Goal: Transaction & Acquisition: Download file/media

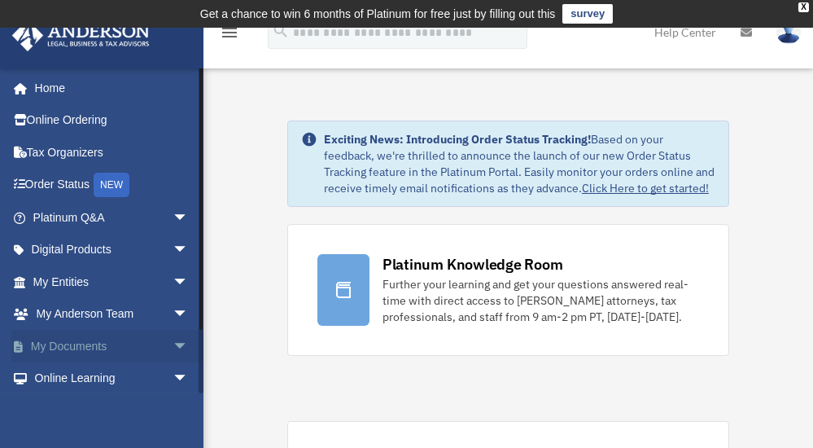
click at [173, 344] on span "arrow_drop_down" at bounding box center [189, 346] width 33 height 33
click at [71, 377] on link "Box" at bounding box center [118, 378] width 191 height 33
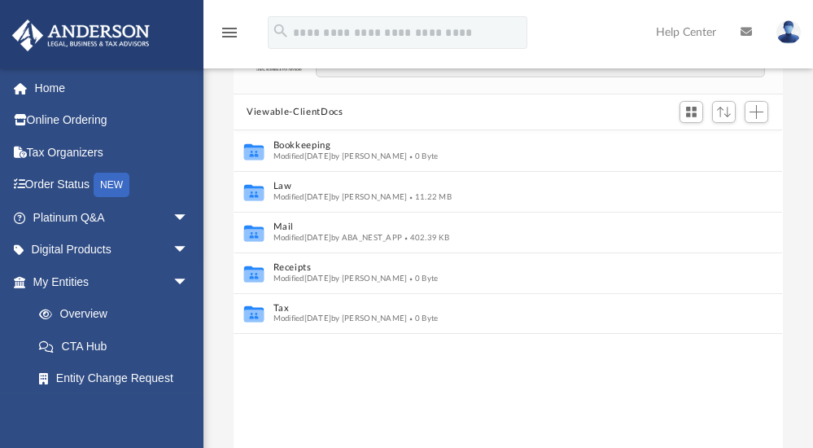
scroll to position [144, 0]
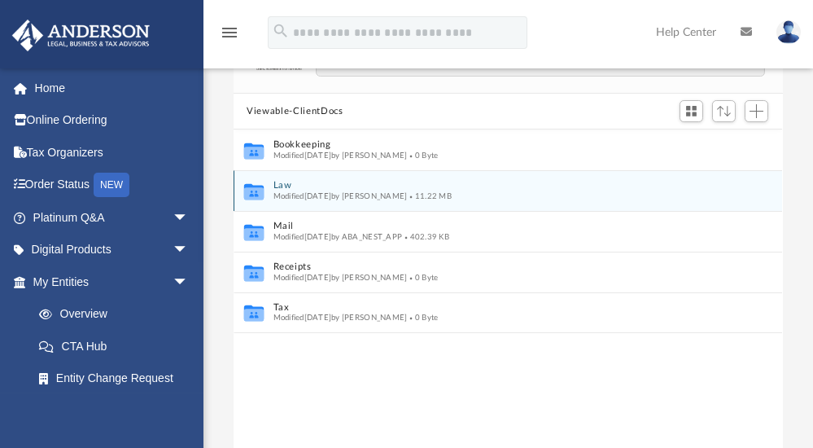
click at [255, 192] on icon "grid" at bounding box center [254, 193] width 20 height 12
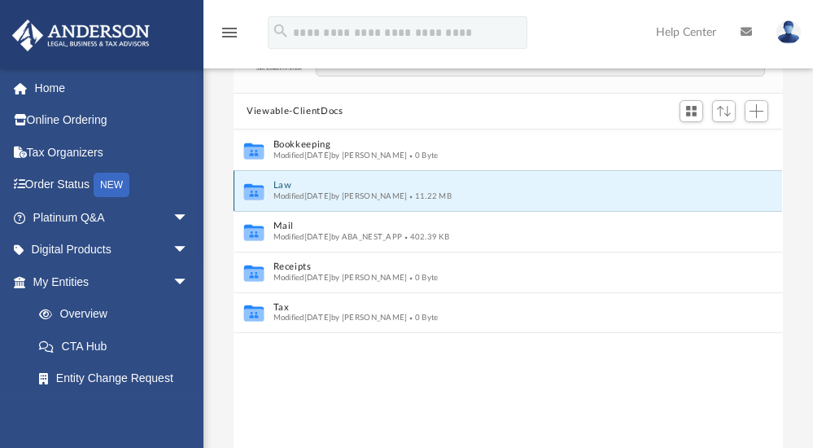
click at [525, 191] on div "Modified Wed Sep 17 2025 by Fe Fernandez 11.22 MB" at bounding box center [498, 196] width 448 height 11
click at [253, 191] on icon "grid" at bounding box center [254, 193] width 20 height 12
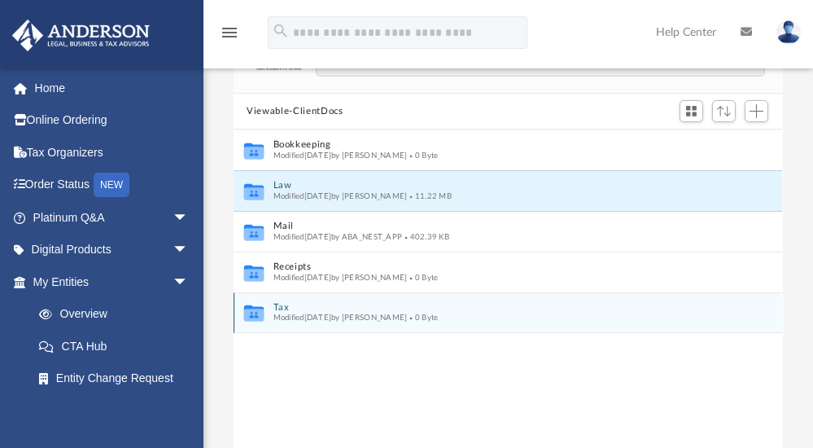
click at [577, 292] on div "Collaborated Folder Tax Modified Wed Jun 4 2025 by Charles Rogler 0 Byte" at bounding box center [508, 312] width 549 height 41
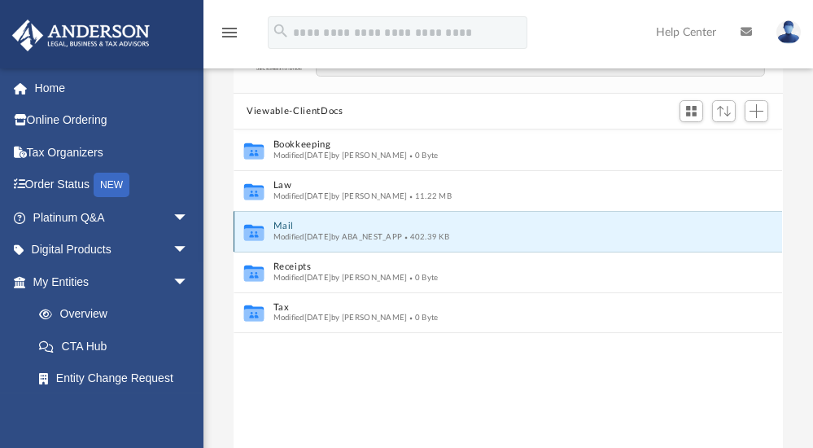
click at [279, 225] on button "Mail" at bounding box center [498, 226] width 448 height 11
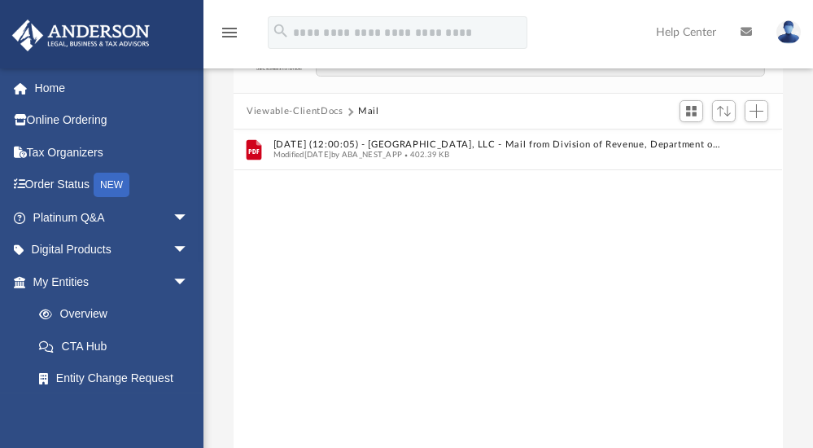
click at [427, 226] on div "File 2025.08.06 (12:00:05) - East West Essence, LLC - Mail from Division of Rev…" at bounding box center [508, 314] width 549 height 371
click at [358, 186] on div "File 2025.08.06 (12:00:05) - East West Essence, LLC - Mail from Division of Rev…" at bounding box center [508, 314] width 549 height 371
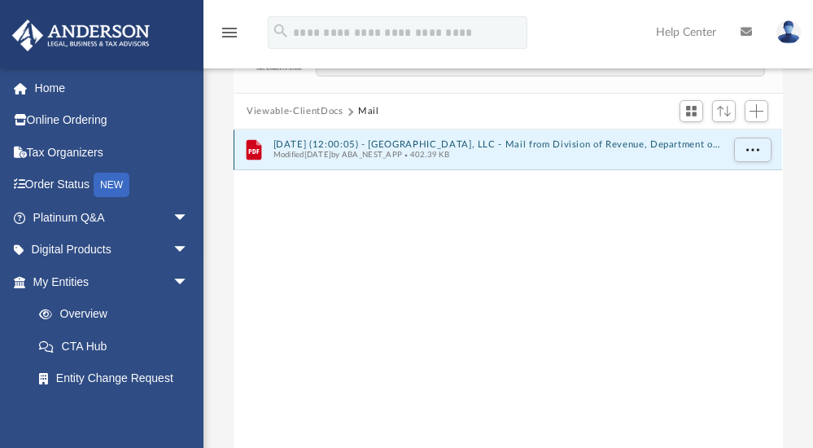
click at [387, 143] on button "2025.08.06 (12:00:05) - East West Essence, LLC - Mail from Division of Revenue,…" at bounding box center [498, 144] width 448 height 11
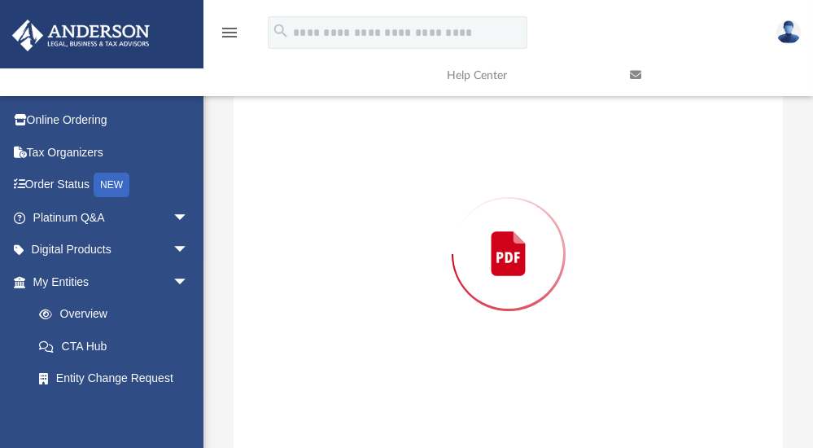
click at [387, 143] on div "Preview" at bounding box center [508, 253] width 549 height 420
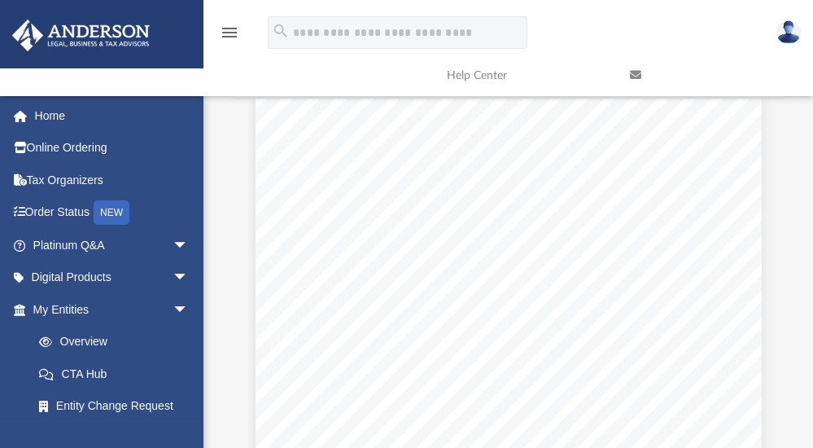
scroll to position [0, 0]
click at [692, 134] on div "Page 1" at bounding box center [509, 430] width 506 height 638
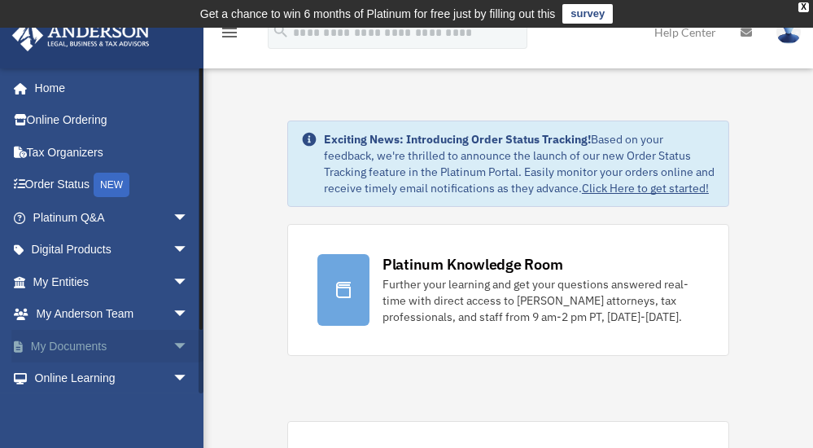
click at [173, 340] on span "arrow_drop_down" at bounding box center [189, 346] width 33 height 33
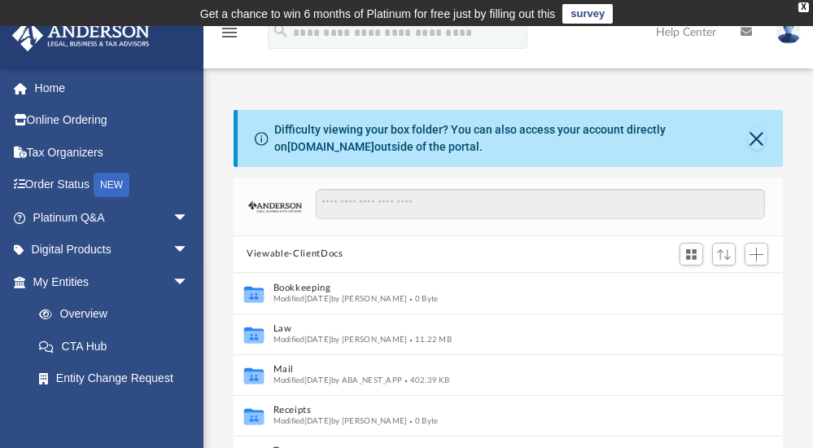
scroll to position [360, 539]
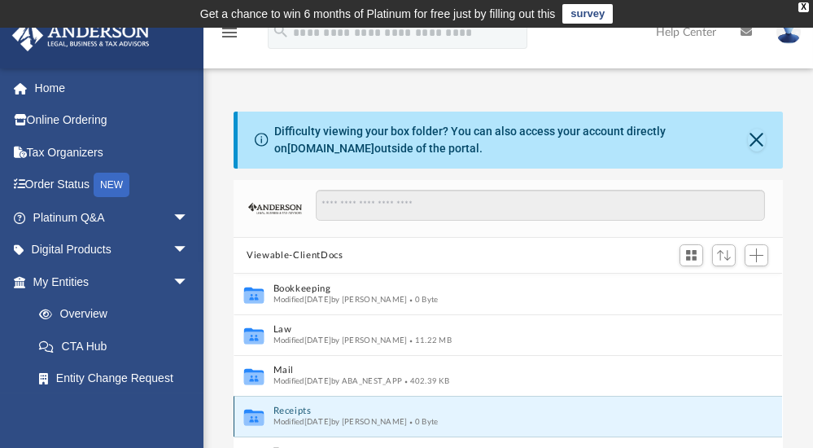
click at [298, 411] on button "Receipts" at bounding box center [498, 411] width 448 height 11
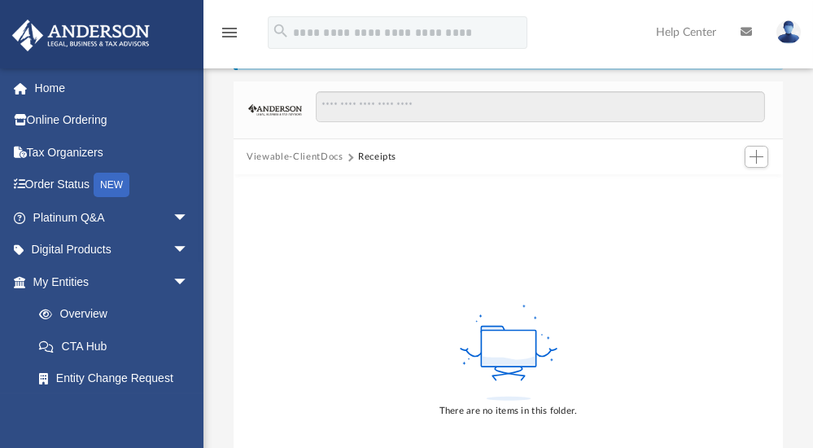
scroll to position [0, 0]
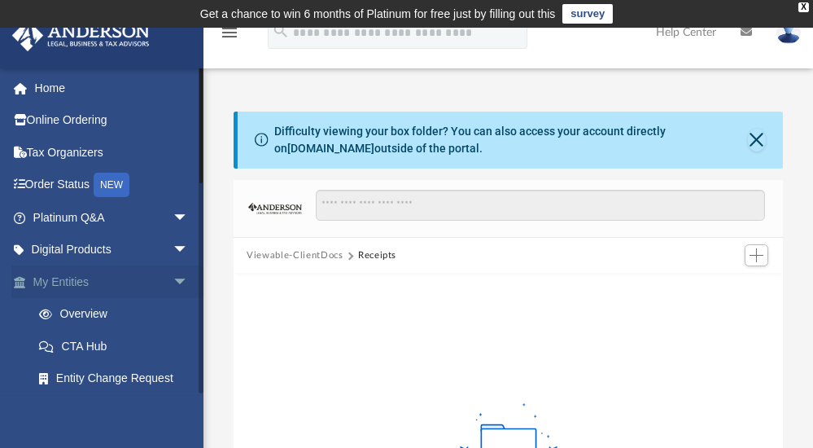
click at [81, 279] on link "My Entities arrow_drop_down" at bounding box center [112, 281] width 202 height 33
click at [92, 310] on link "Overview" at bounding box center [118, 314] width 191 height 33
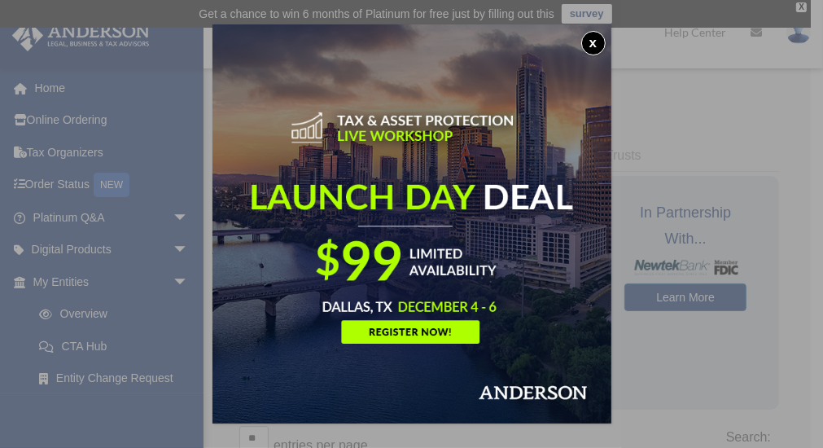
click at [593, 42] on button "x" at bounding box center [593, 43] width 24 height 24
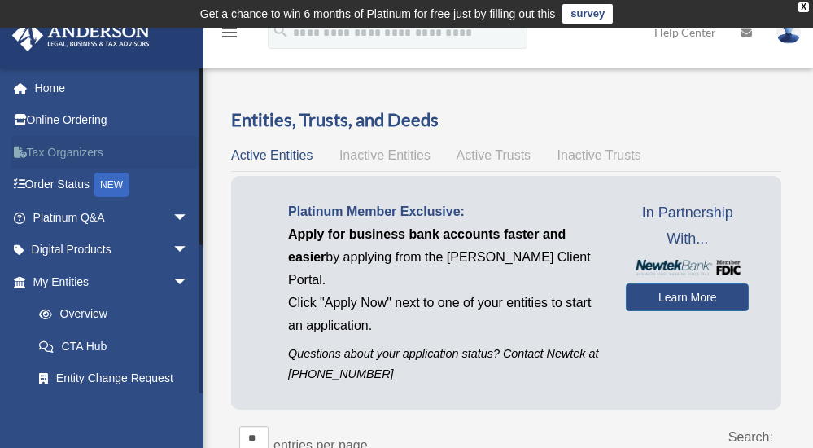
click at [95, 150] on link "Tax Organizers" at bounding box center [112, 152] width 202 height 33
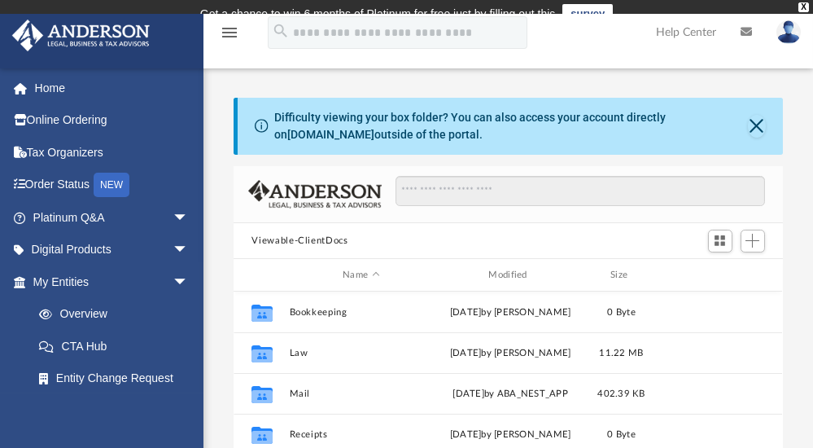
scroll to position [360, 539]
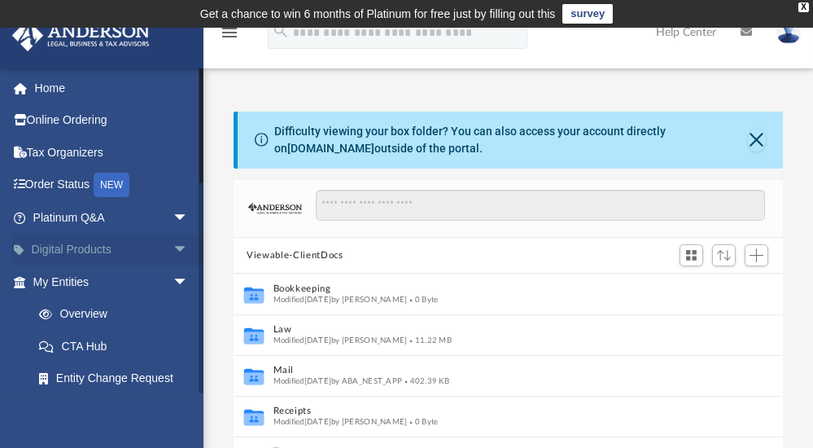
click at [173, 247] on span "arrow_drop_down" at bounding box center [189, 250] width 33 height 33
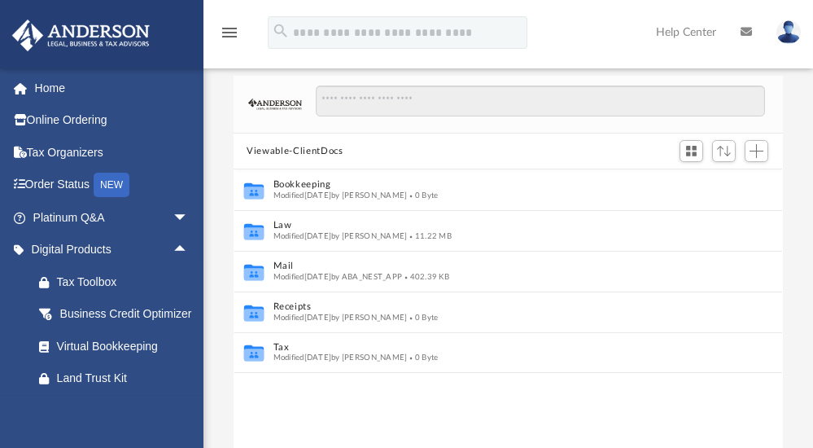
scroll to position [107, 0]
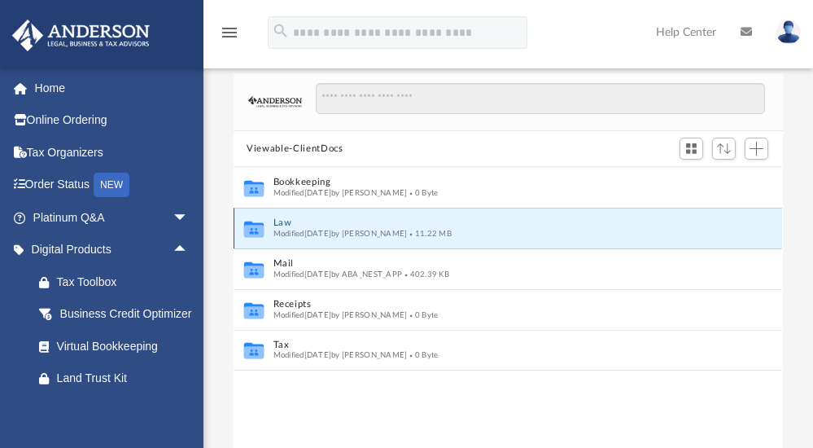
click at [283, 226] on button "Law" at bounding box center [498, 223] width 448 height 11
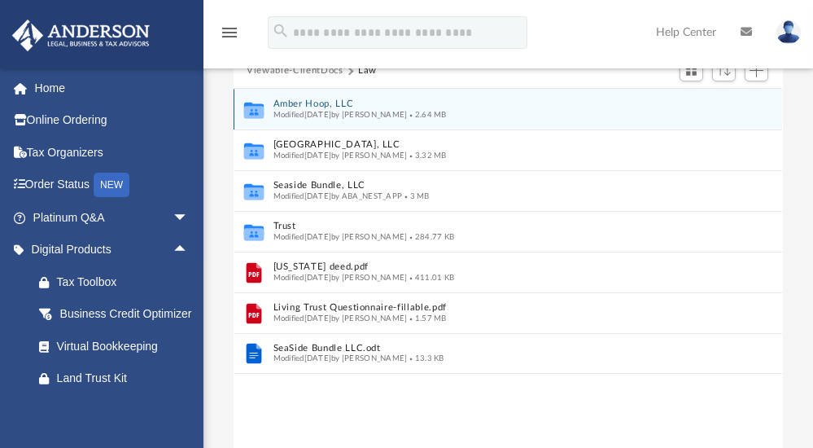
scroll to position [196, 0]
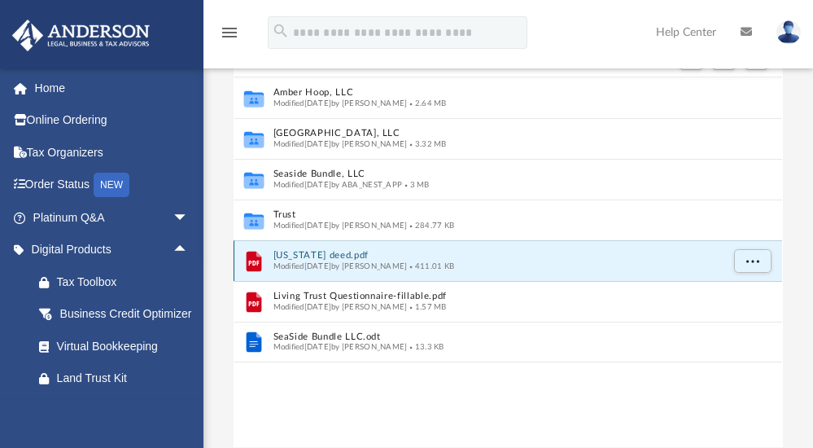
click at [314, 254] on button "Florida deed.pdf" at bounding box center [498, 256] width 448 height 11
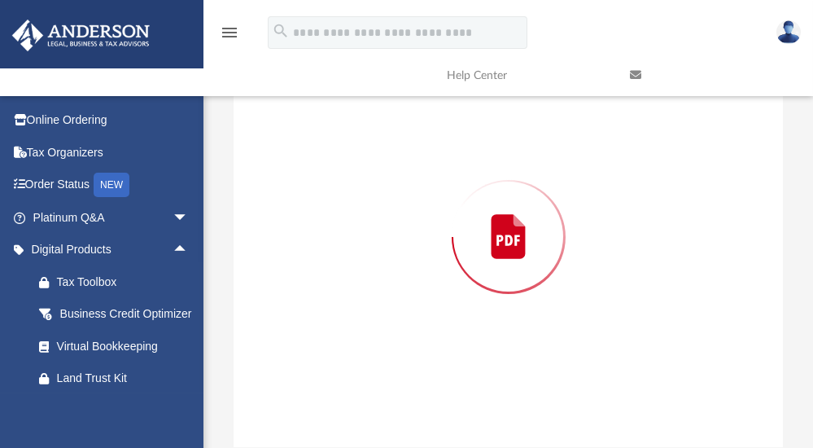
scroll to position [195, 0]
click at [314, 254] on div "Preview" at bounding box center [508, 238] width 549 height 420
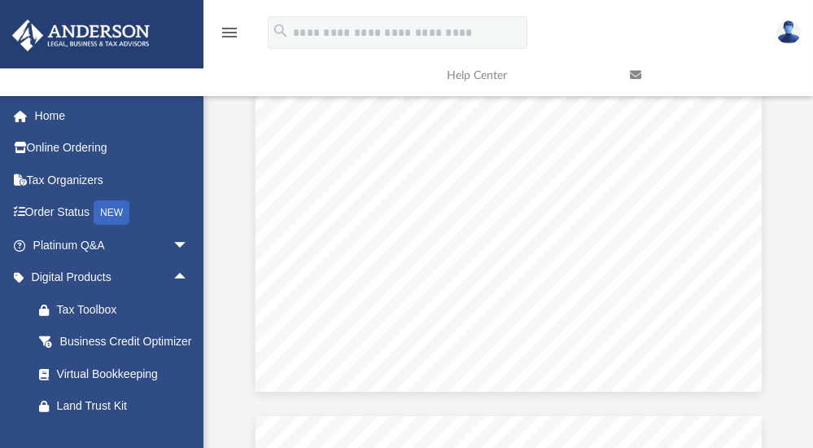
scroll to position [0, 0]
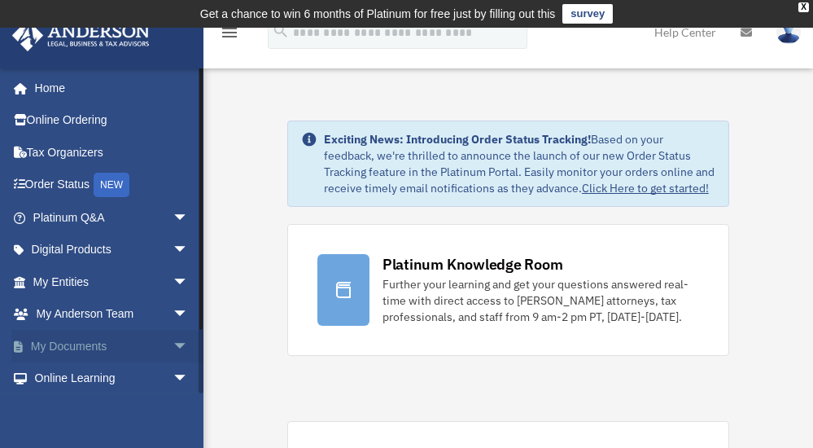
click at [173, 341] on span "arrow_drop_down" at bounding box center [189, 346] width 33 height 33
click at [77, 375] on link "Box" at bounding box center [118, 378] width 191 height 33
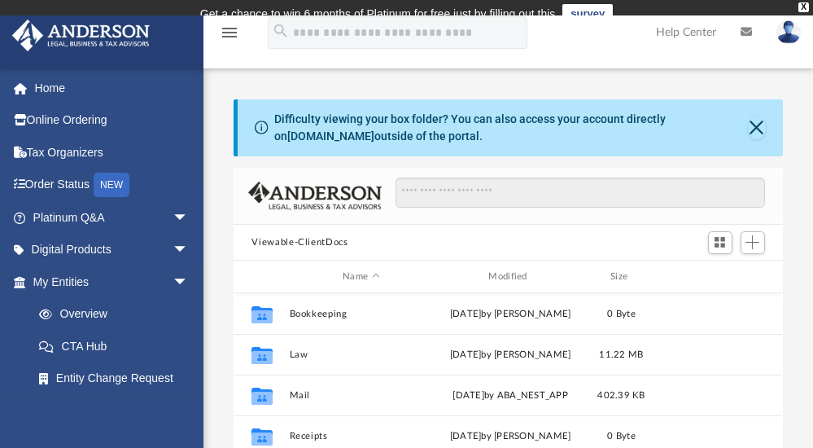
scroll to position [360, 539]
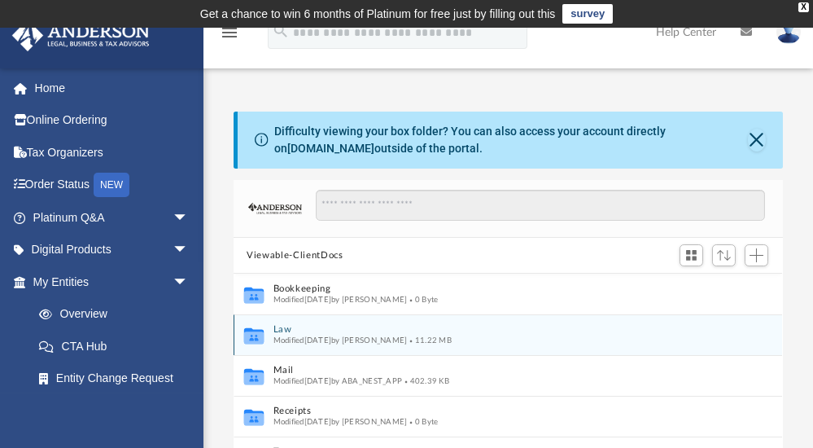
click at [515, 347] on div "Collaborated Folder Law Modified Wed Sep 17 2025 by Fe Fernandez 11.22 MB" at bounding box center [508, 334] width 549 height 41
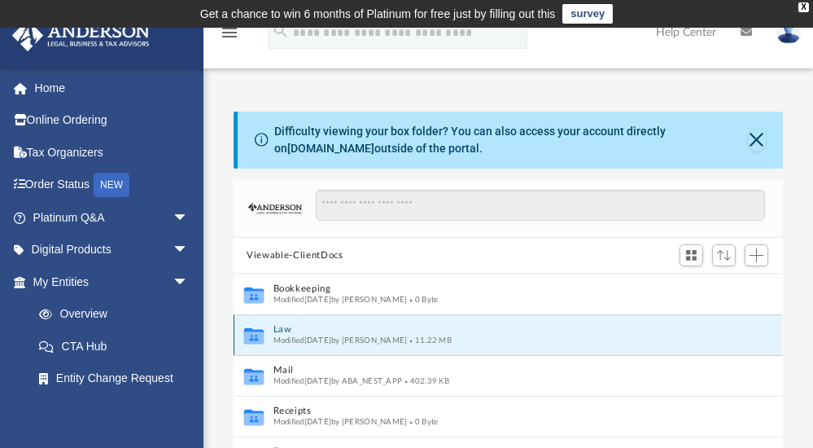
click at [280, 331] on button "Law" at bounding box center [498, 330] width 448 height 11
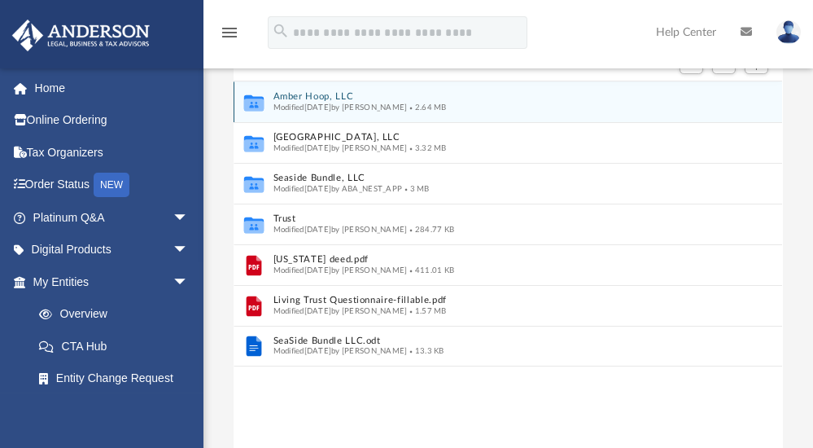
scroll to position [203, 0]
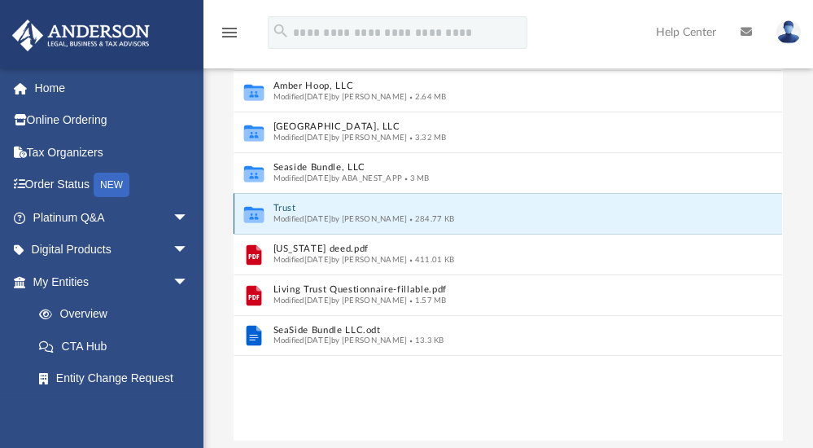
click at [295, 208] on button "Trust" at bounding box center [498, 209] width 448 height 11
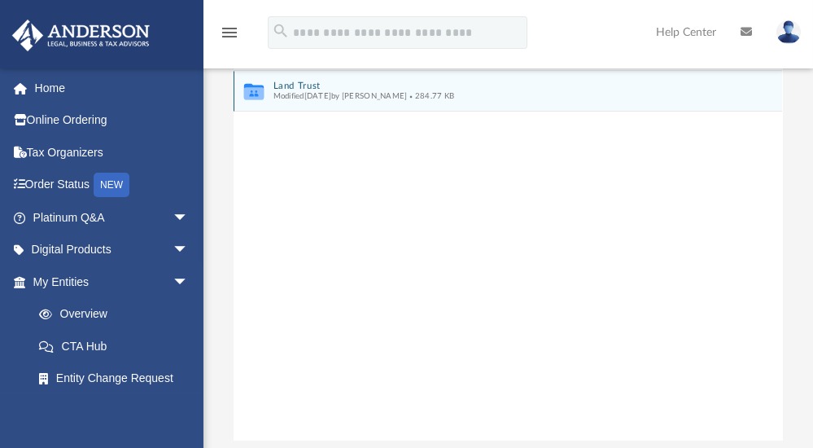
click at [251, 91] on icon "grid" at bounding box center [254, 92] width 20 height 16
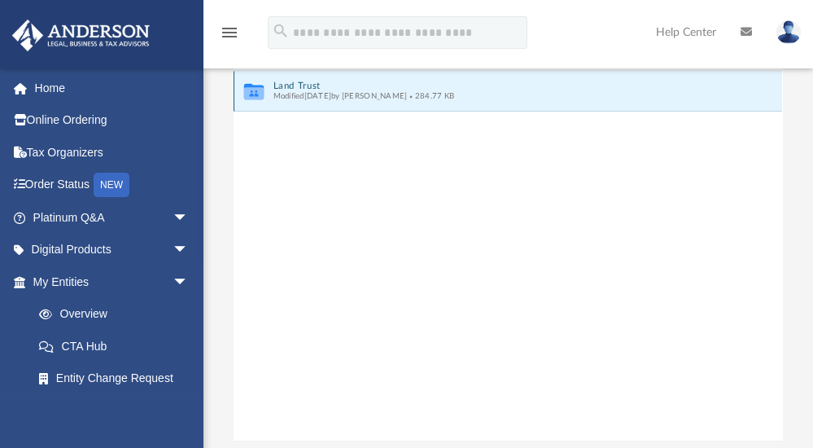
click at [259, 93] on icon "grid" at bounding box center [254, 94] width 20 height 12
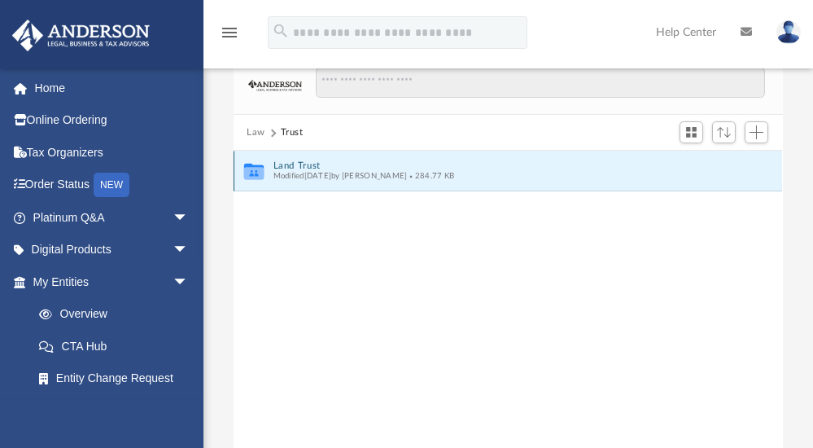
scroll to position [119, 0]
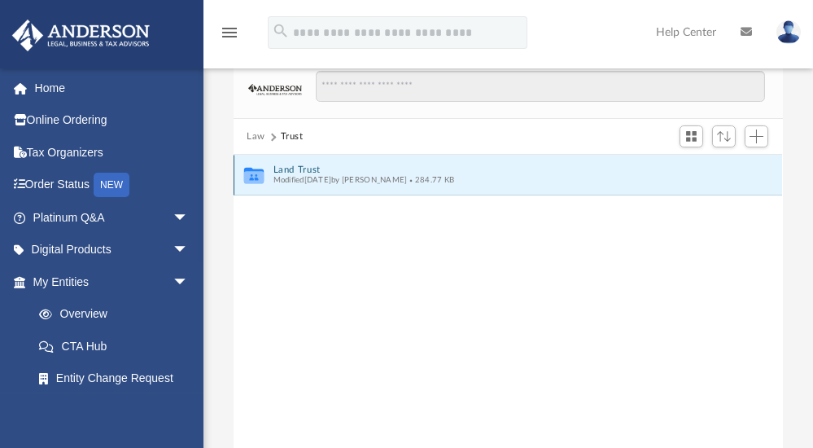
click at [276, 169] on button "Land Trust" at bounding box center [498, 169] width 448 height 11
click at [289, 169] on button "Land Trust - 12 Holyoke Trust" at bounding box center [498, 169] width 448 height 11
click at [294, 169] on button "12 Holyoke Trust.pdf" at bounding box center [498, 169] width 448 height 11
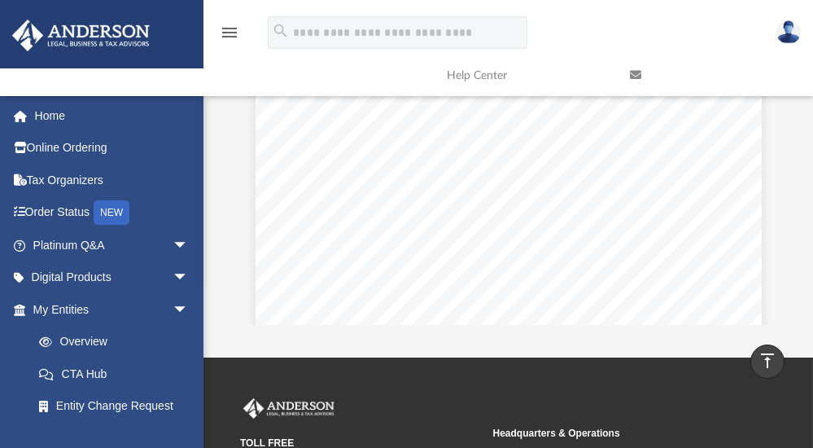
scroll to position [321, 0]
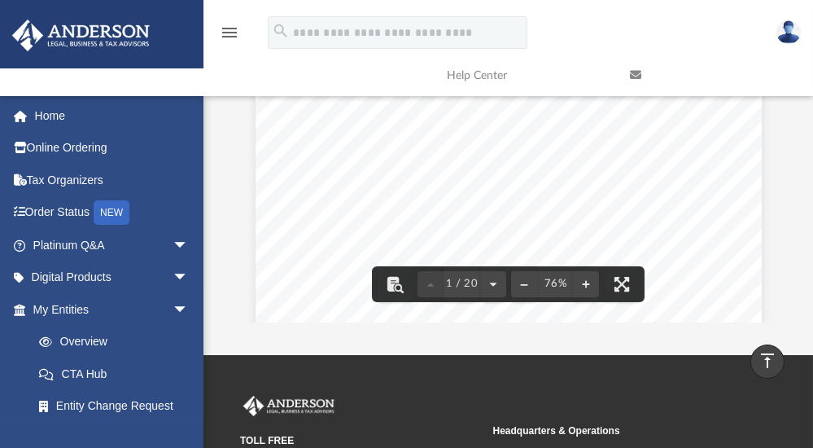
click at [738, 258] on div "REFINANCING NOTICE DO NOT ATTEMPT to refinance or obtain a HELOC for any proper…" at bounding box center [509, 242] width 506 height 656
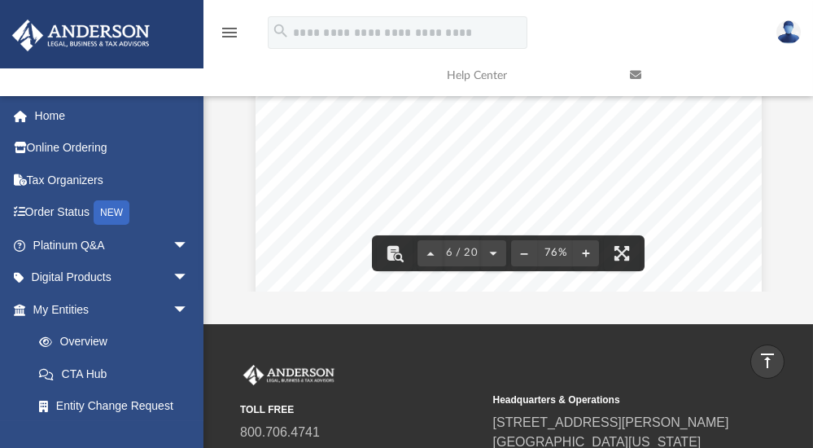
scroll to position [3326, 0]
click at [622, 251] on button "File preview" at bounding box center [622, 253] width 36 height 36
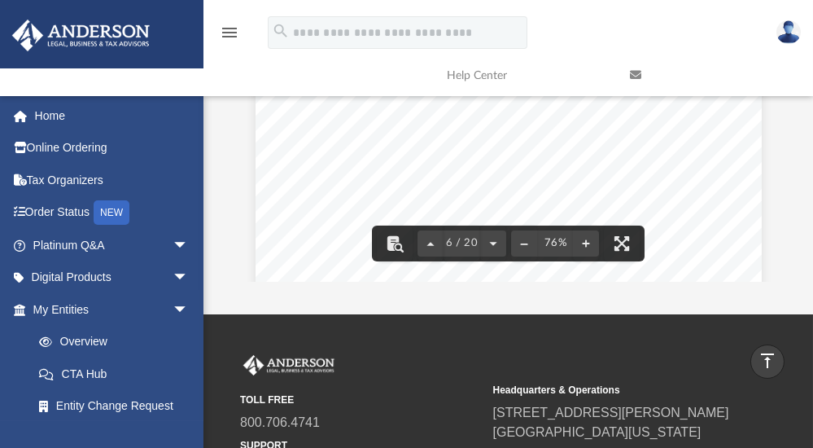
scroll to position [360, 539]
click at [619, 240] on button "File preview" at bounding box center [622, 244] width 36 height 36
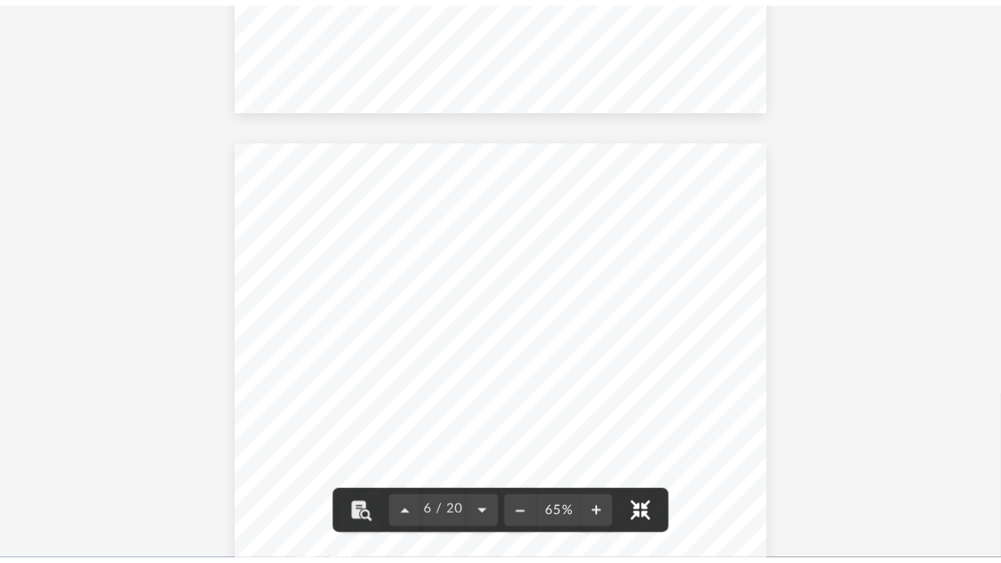
scroll to position [2915, 0]
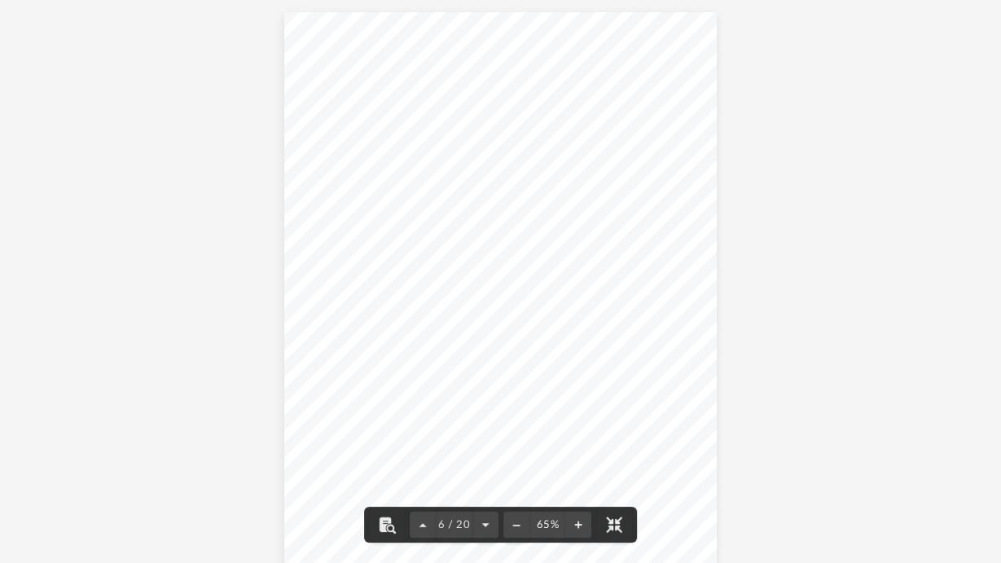
drag, startPoint x: 704, startPoint y: 36, endPoint x: 576, endPoint y: -42, distance: 149.9
click at [576, 0] on html "X Get a chance to win 6 months of Platinum for free just by filling out this su…" at bounding box center [500, 118] width 1001 height 971
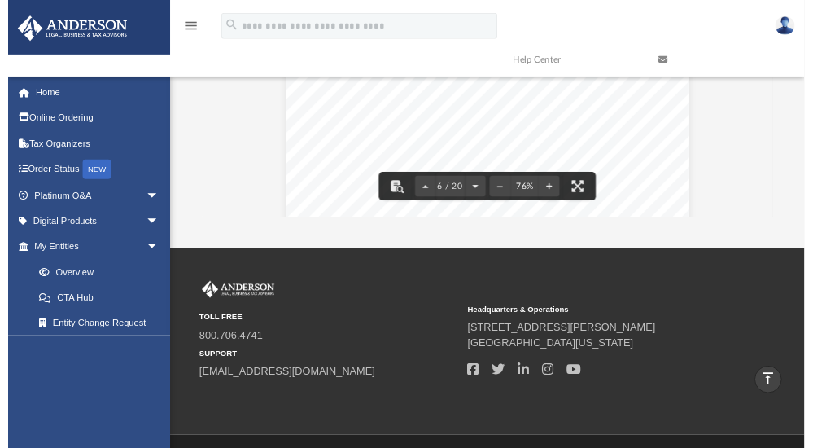
scroll to position [3399, 0]
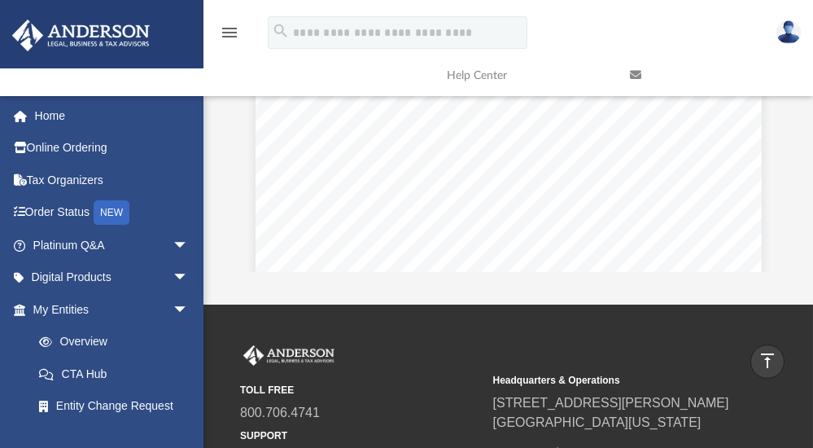
click at [612, 36] on div "menu search Site Menu add mgroisman54@gmail.com My Profile Reset Password Logou…" at bounding box center [406, 53] width 789 height 83
click at [765, 351] on icon "vertical_align_top" at bounding box center [768, 361] width 20 height 20
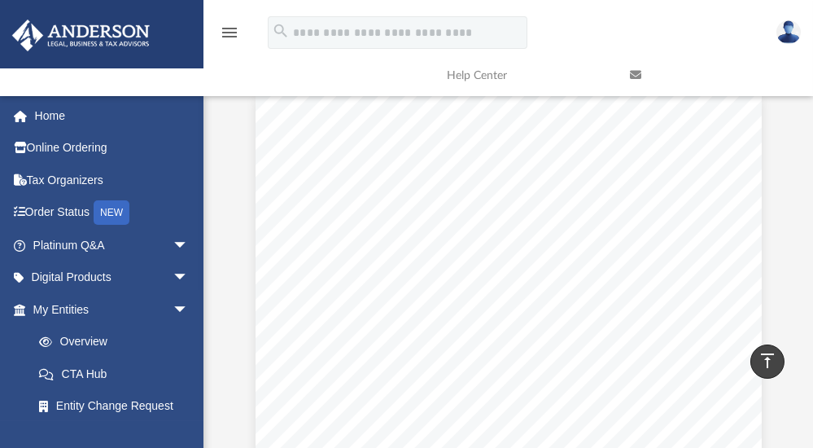
scroll to position [0, 0]
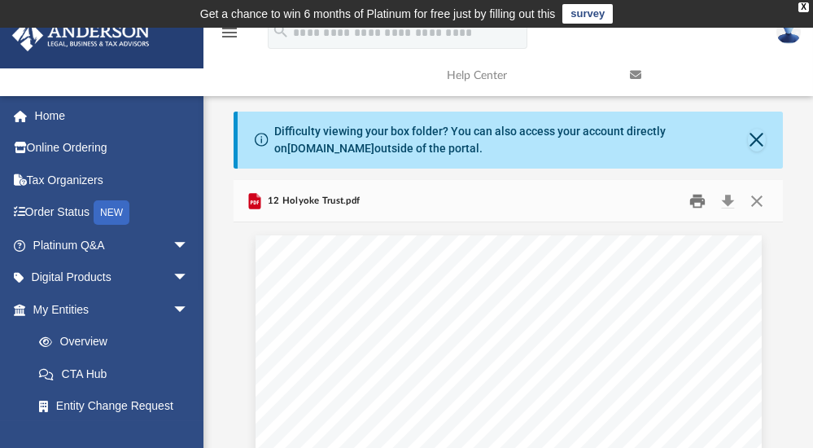
click at [694, 200] on button "Print" at bounding box center [698, 200] width 33 height 25
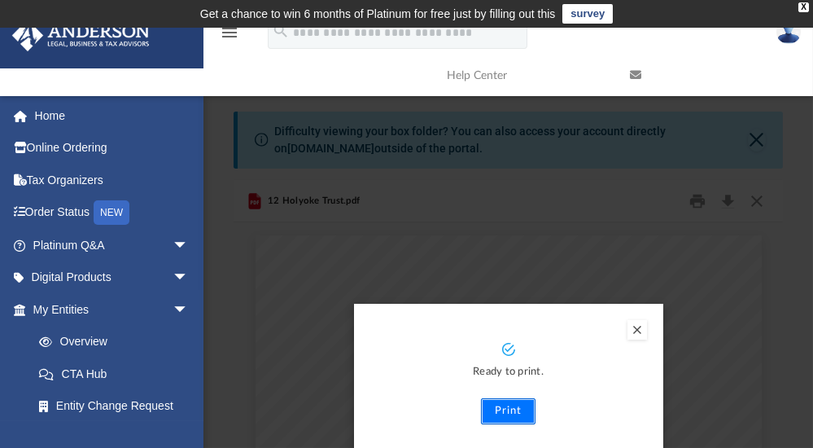
click at [506, 410] on button "Print" at bounding box center [508, 411] width 55 height 26
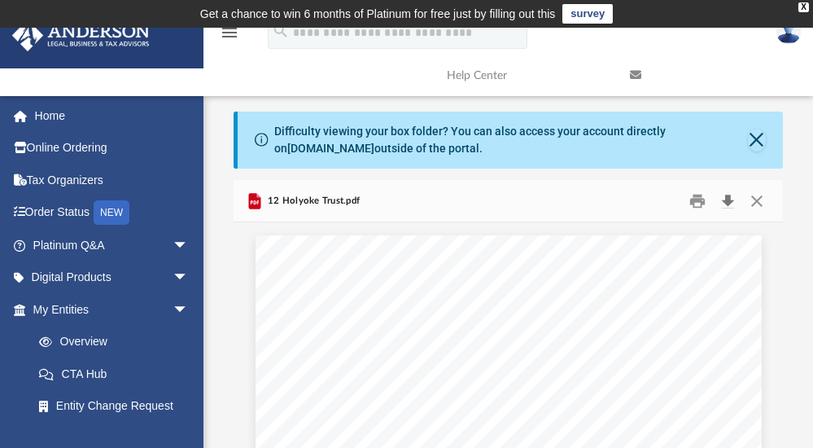
click at [725, 200] on button "Download" at bounding box center [728, 200] width 29 height 25
